Goal: Task Accomplishment & Management: Complete application form

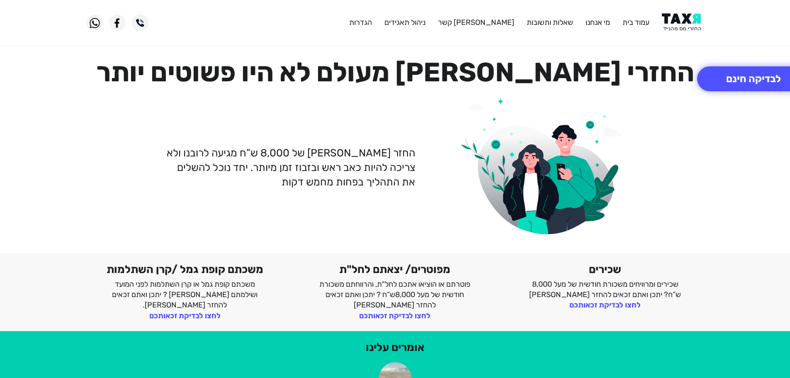
click at [684, 29] on img at bounding box center [683, 22] width 42 height 19
click at [690, 23] on img at bounding box center [683, 22] width 42 height 19
click at [746, 73] on button "לבדיקה חינם" at bounding box center [753, 78] width 113 height 25
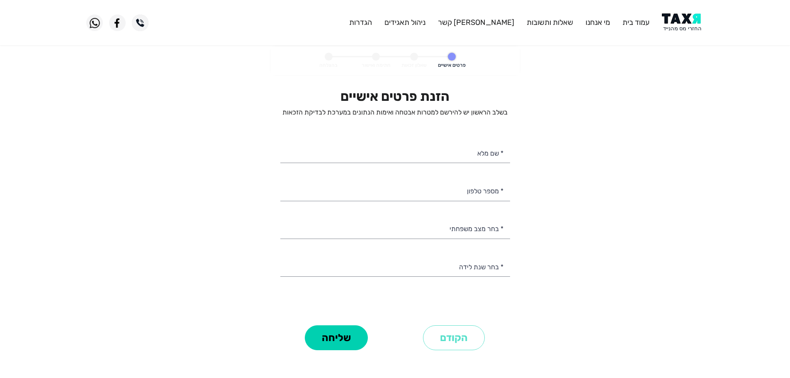
select select
click at [460, 189] on input "* מספר טלפון" at bounding box center [395, 190] width 230 height 21
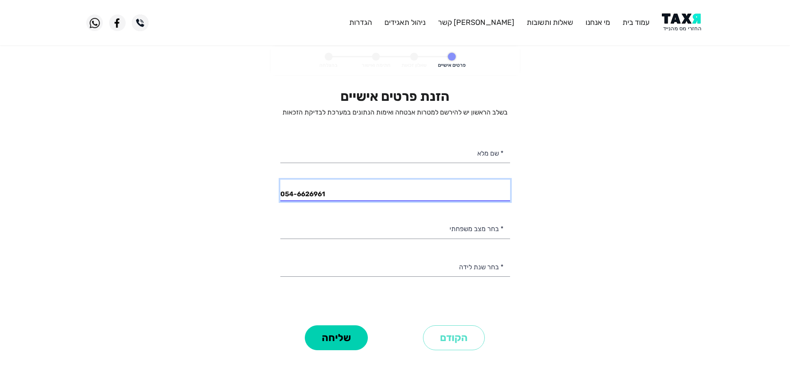
type input "054-6626961"
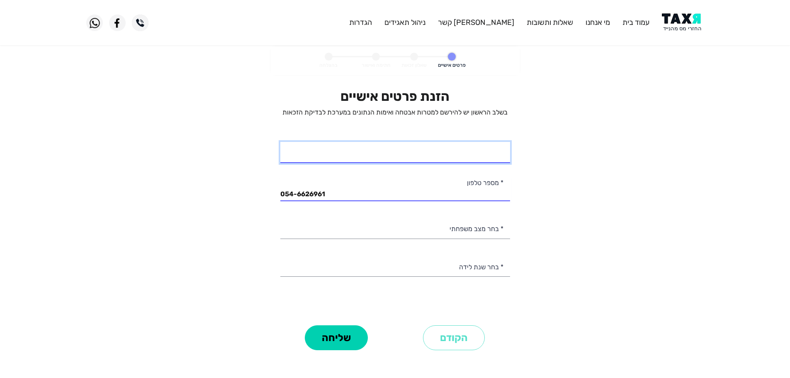
click at [484, 156] on input "* שם מלא" at bounding box center [395, 152] width 230 height 21
type input "ליעם לנקרי"
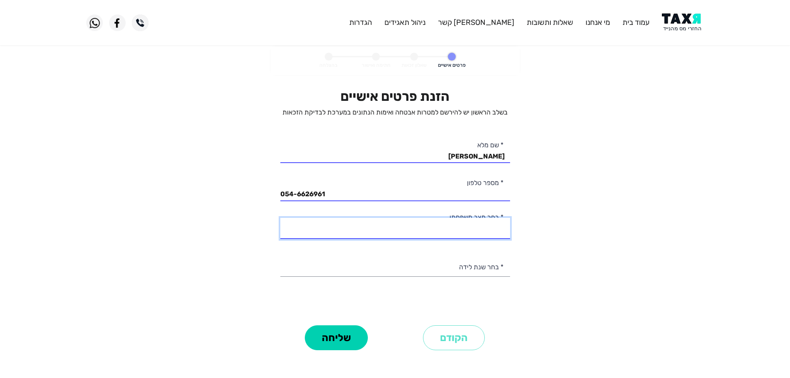
click at [471, 229] on select "רווק/ה נשוי/אה גרוש/ה אלמן/נה" at bounding box center [395, 228] width 230 height 21
select select "1: Single"
click at [280, 218] on select "רווק/ה נשוי/אה גרוש/ה אלמן/נה" at bounding box center [395, 228] width 230 height 21
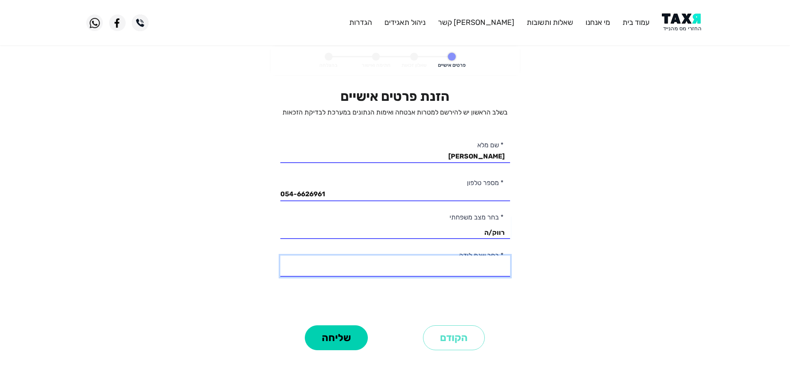
click at [487, 268] on select "2003 2002 2001 2000 1999 1998 1997 1996 1995 1994 1993 1992 1991 1990 1989 1988…" at bounding box center [395, 265] width 230 height 21
select select "2: 2002"
click at [280, 255] on select "2003 2002 2001 2000 1999 1998 1997 1996 1995 1994 1993 1992 1991 1990 1989 1988…" at bounding box center [395, 265] width 230 height 21
click at [358, 333] on button "שליחה" at bounding box center [336, 337] width 63 height 25
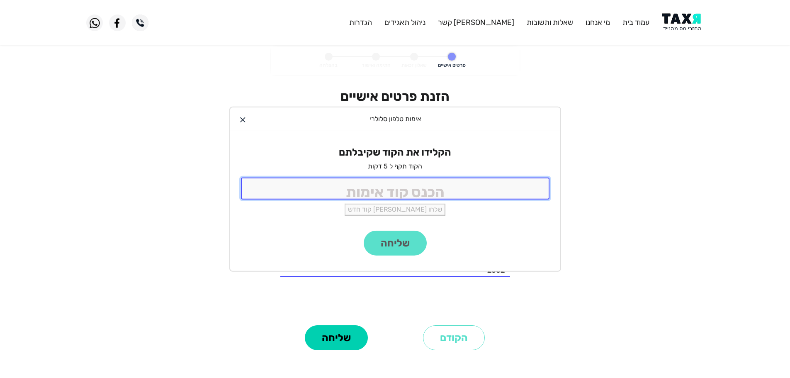
click at [399, 184] on input "tel" at bounding box center [395, 189] width 309 height 22
type input "9988"
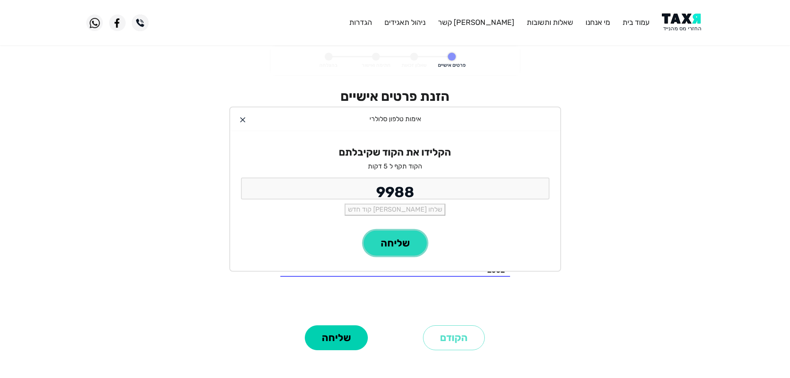
click at [404, 234] on button "שליחה" at bounding box center [395, 243] width 63 height 25
